Goal: Task Accomplishment & Management: Manage account settings

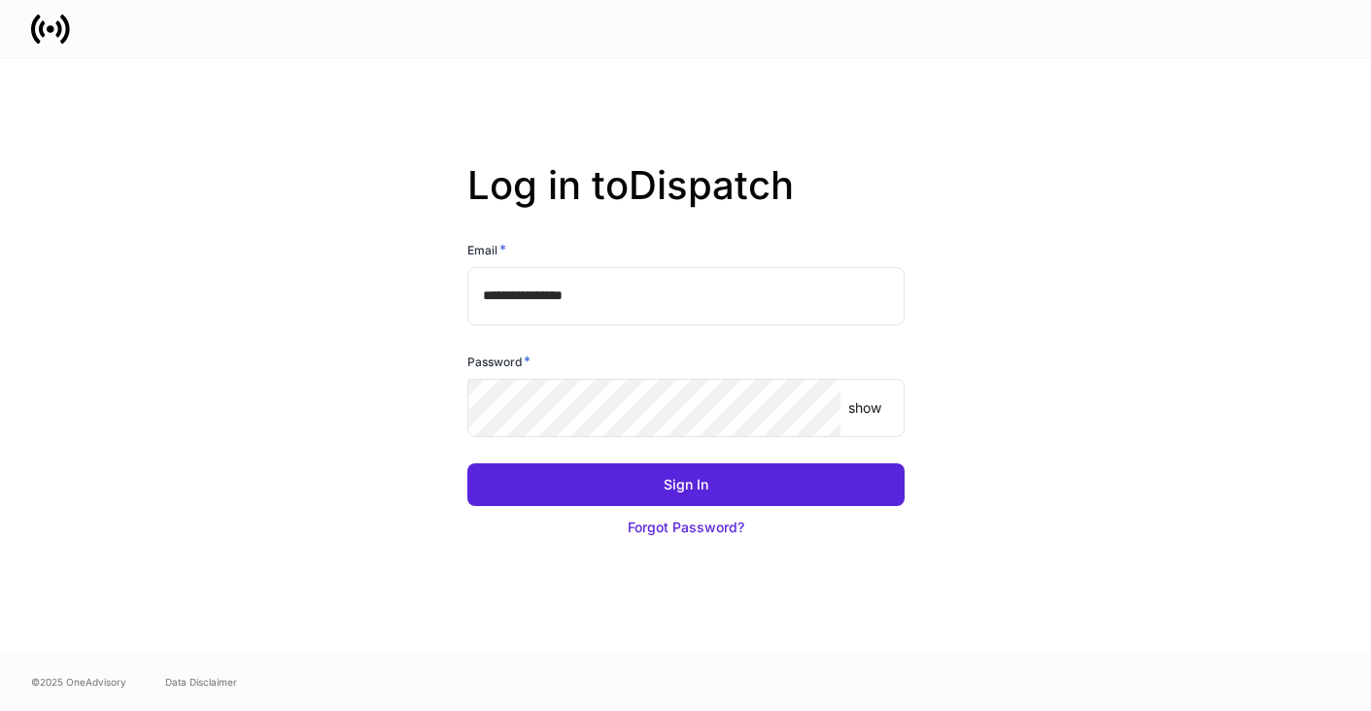
click at [579, 307] on input "**********" at bounding box center [685, 296] width 437 height 58
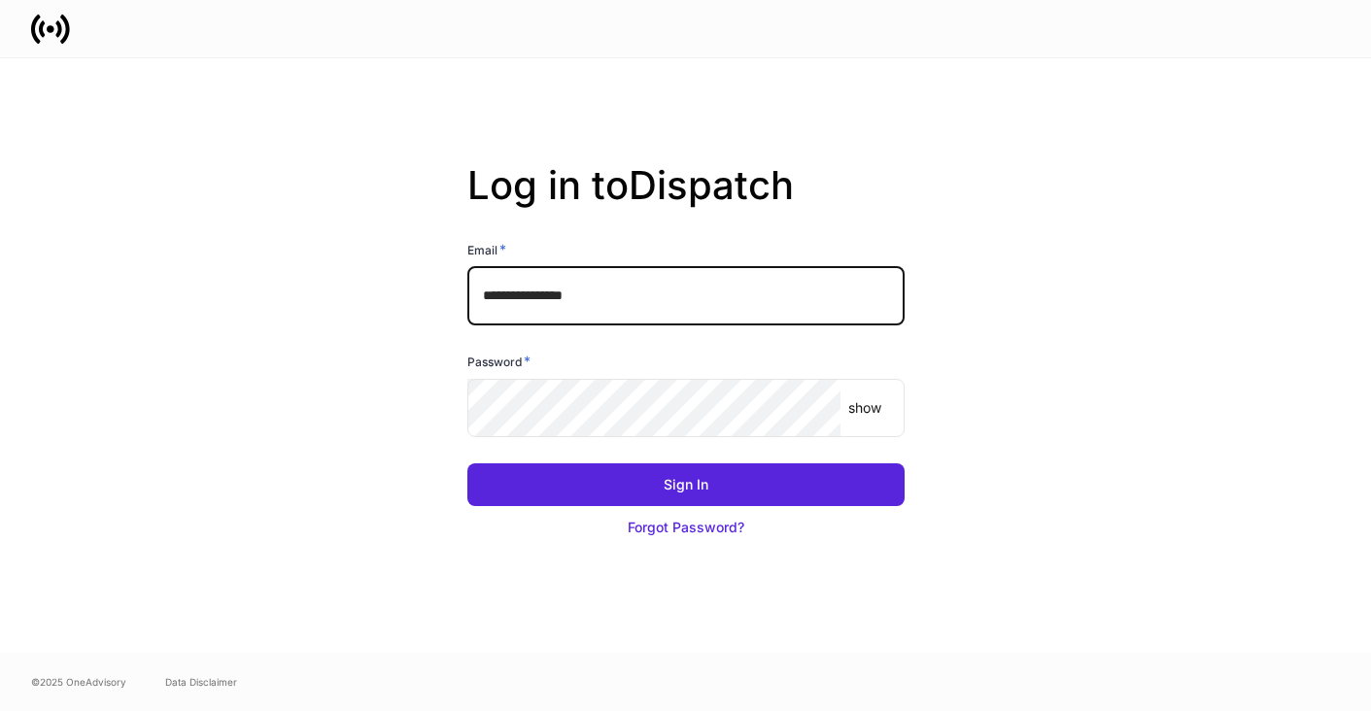
click at [0, 710] on com-1password-button at bounding box center [0, 711] width 0 height 0
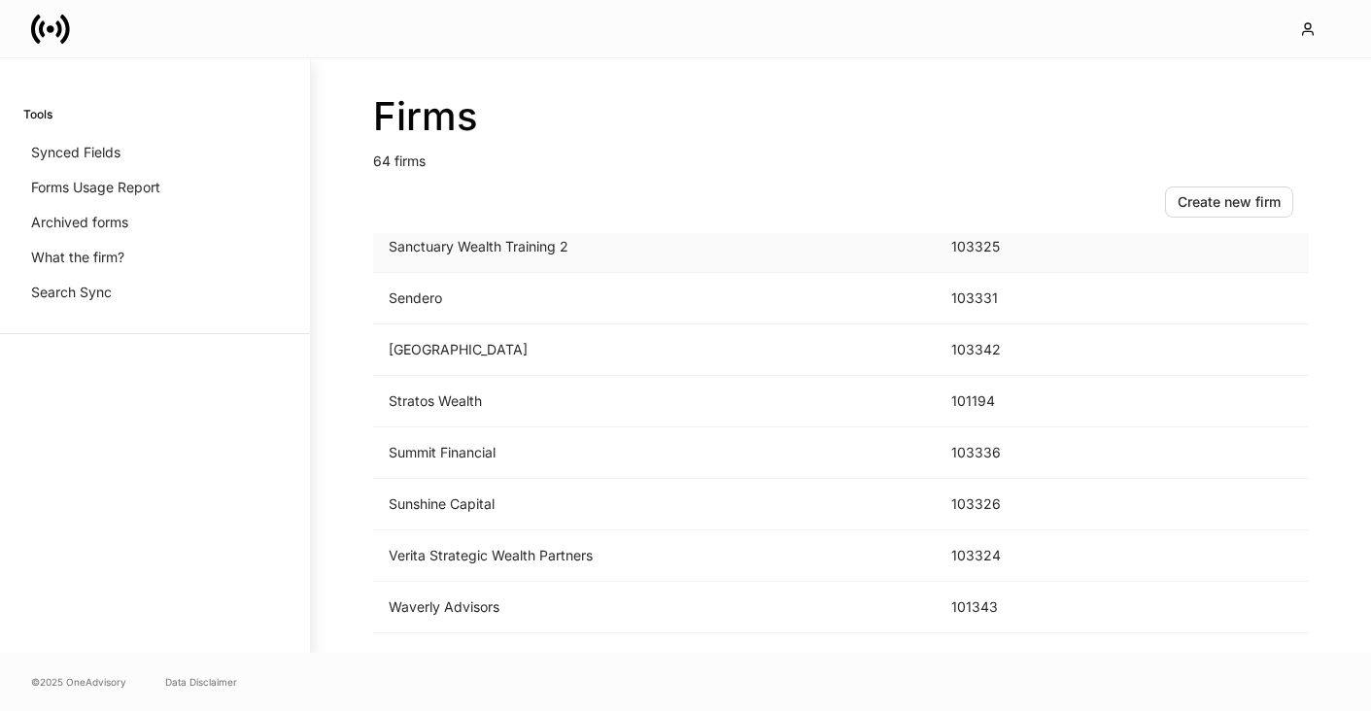
scroll to position [2880, 0]
click at [662, 397] on td "Summit Financial" at bounding box center [654, 402] width 562 height 51
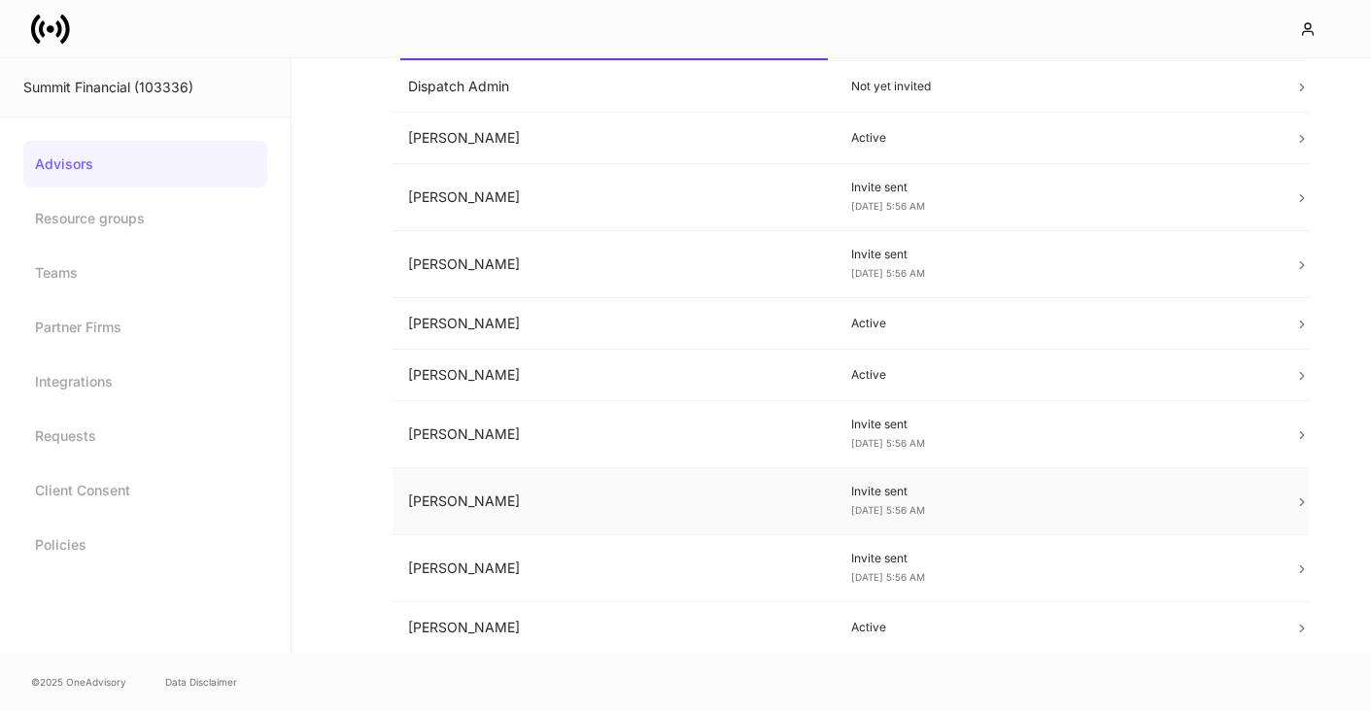
scroll to position [141, 0]
click at [108, 380] on link "Integrations" at bounding box center [145, 381] width 244 height 47
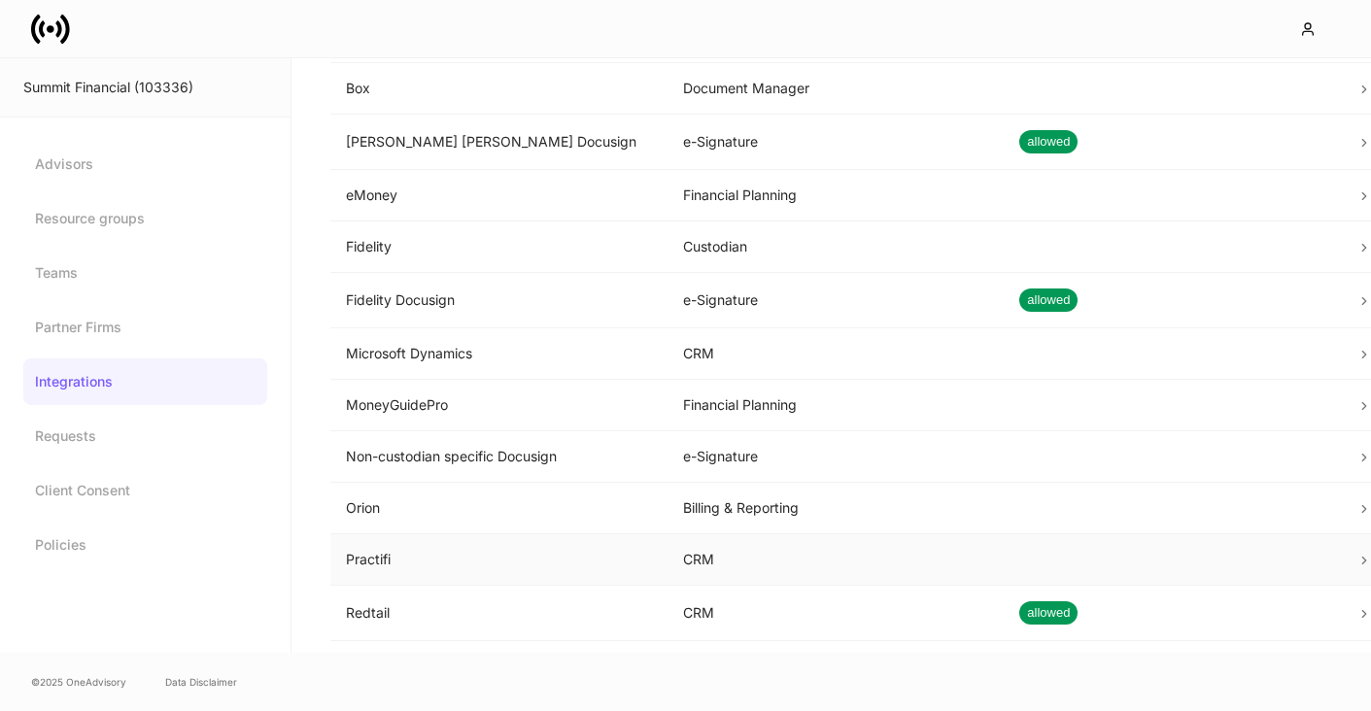
scroll to position [153, 0]
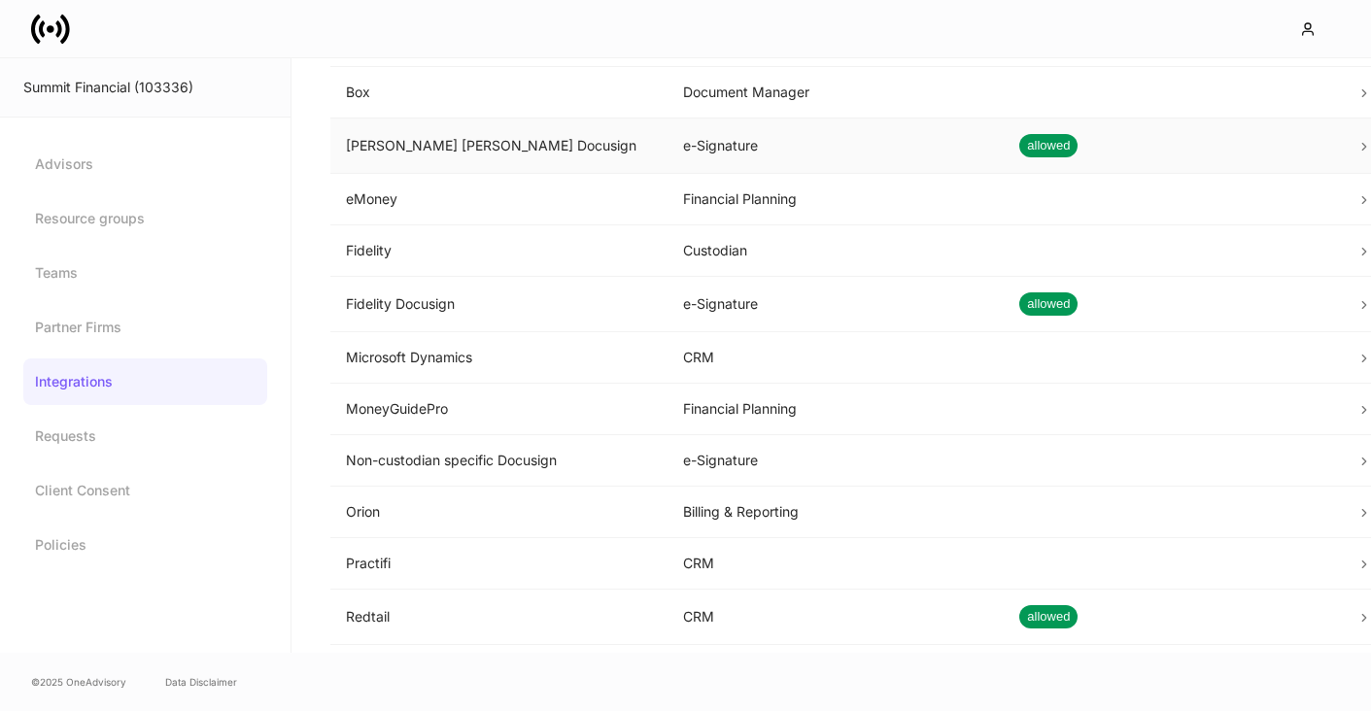
click at [1197, 146] on td "allowed" at bounding box center [1172, 146] width 337 height 55
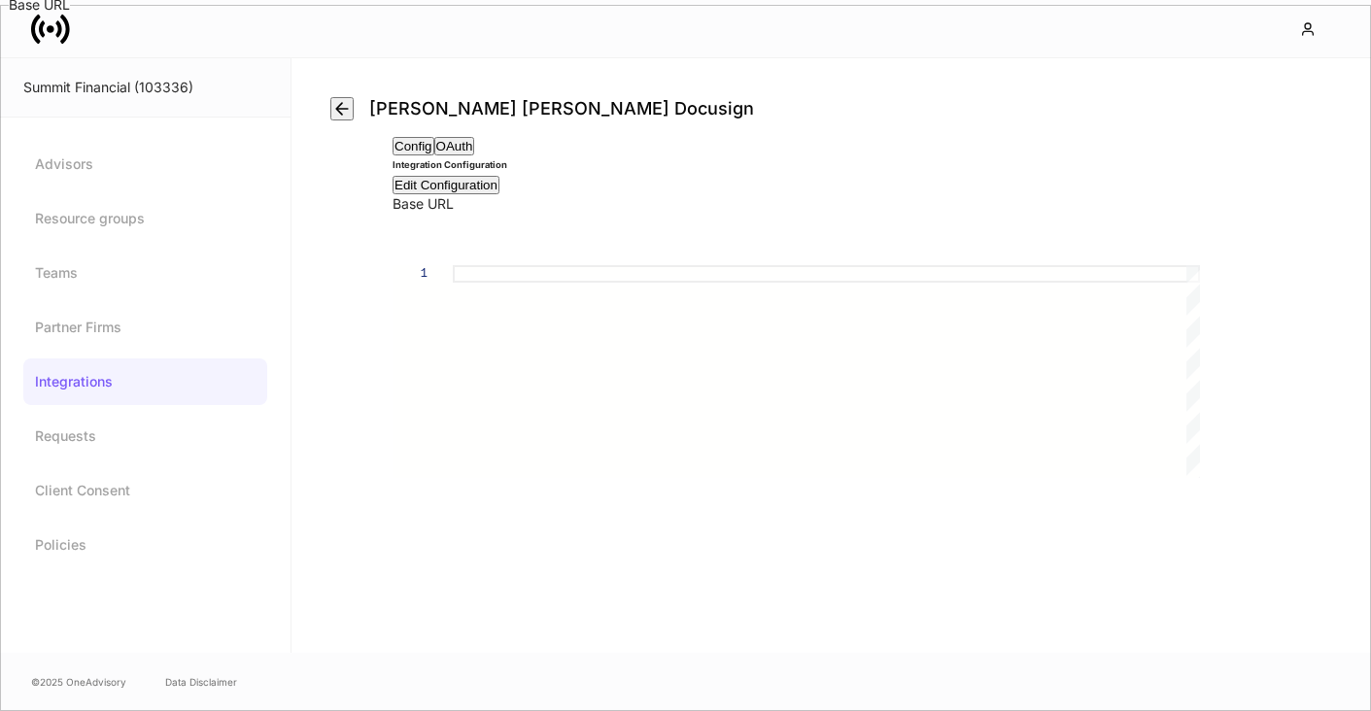
click at [475, 155] on button "OAuth" at bounding box center [454, 146] width 41 height 18
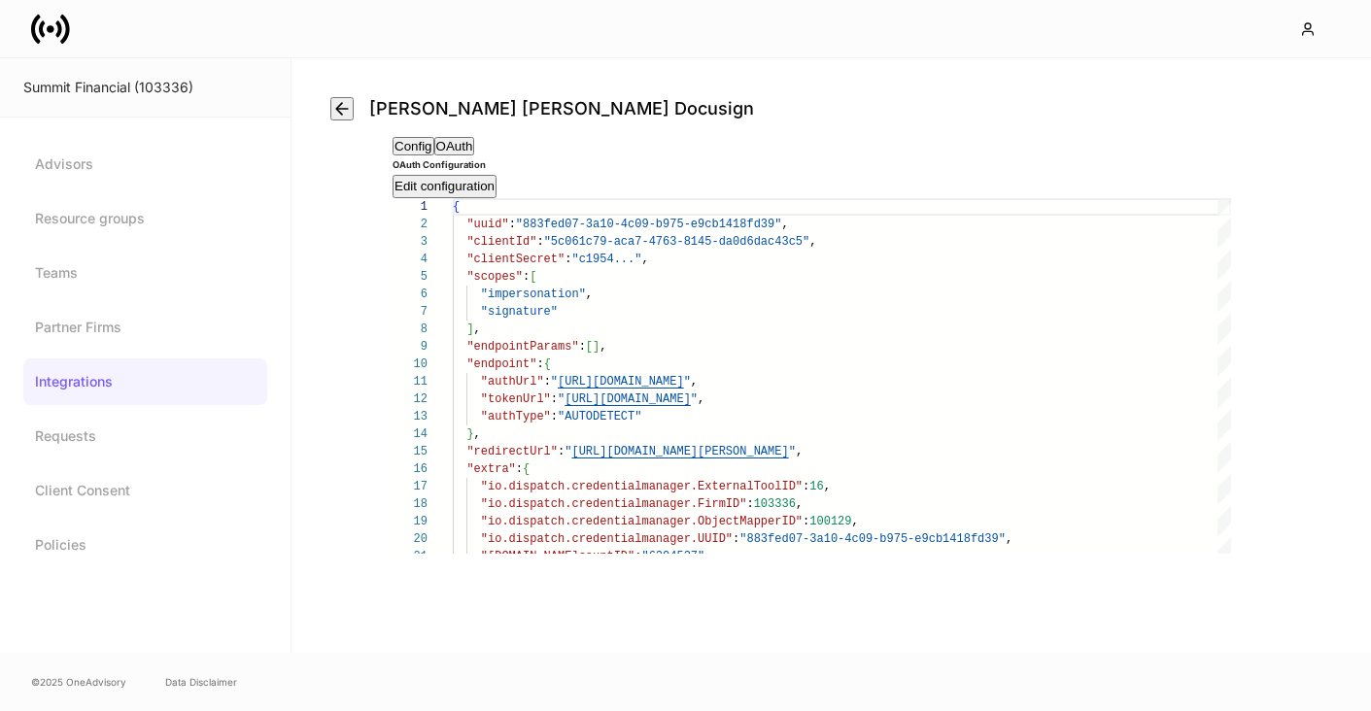
scroll to position [3, 0]
click at [494, 177] on div "Edit configuration" at bounding box center [444, 186] width 100 height 19
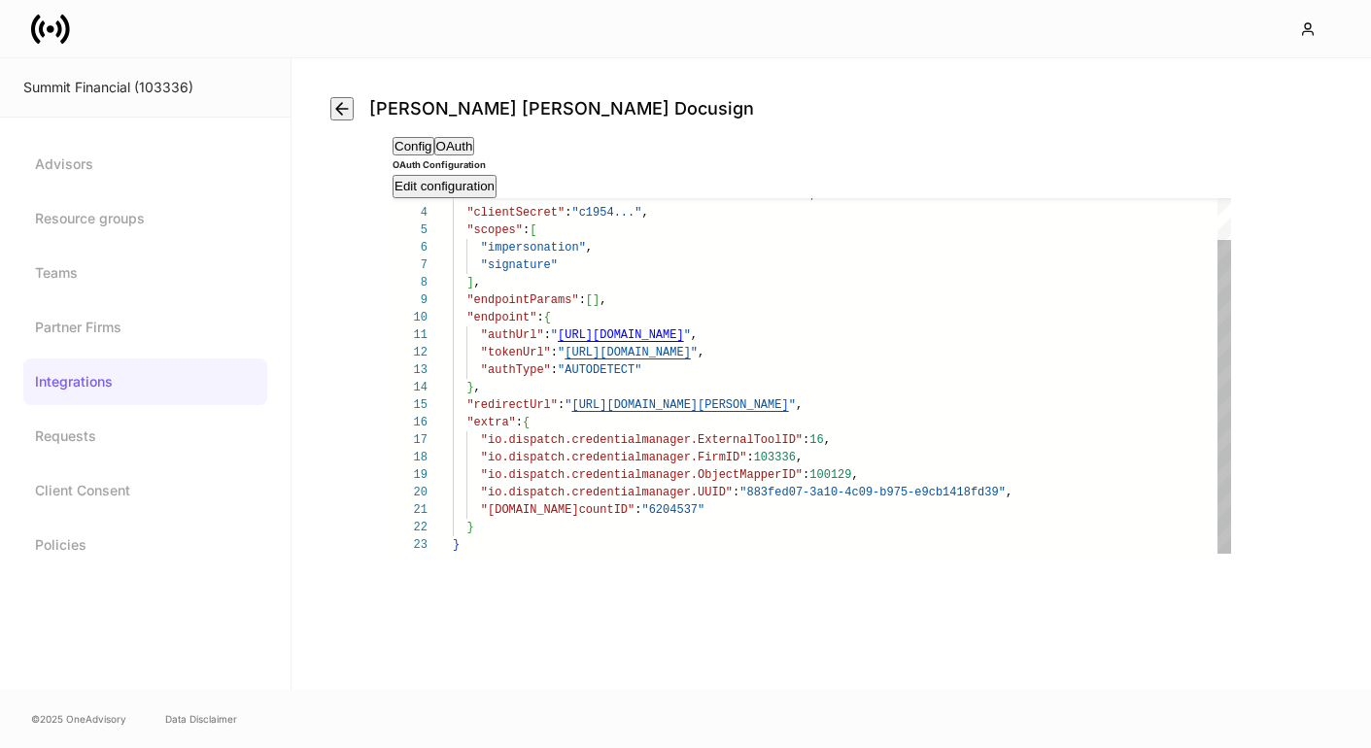
scroll to position [61, 0]
